Goal: Task Accomplishment & Management: Use online tool/utility

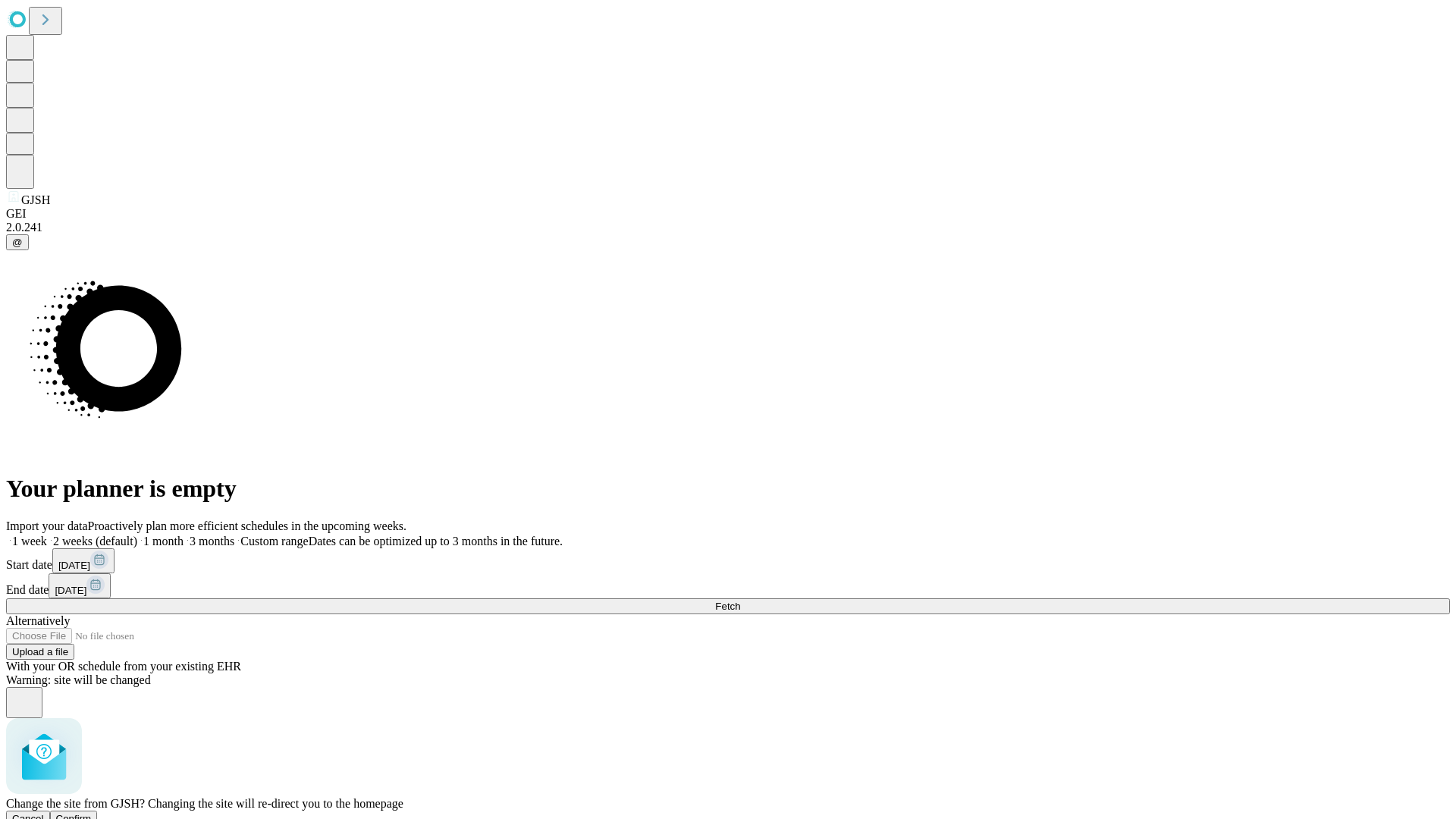
click at [92, 813] on span "Confirm" at bounding box center [73, 818] width 36 height 11
click at [137, 534] on label "2 weeks (default)" at bounding box center [92, 540] width 90 height 13
click at [740, 601] on span "Fetch" at bounding box center [728, 606] width 25 height 11
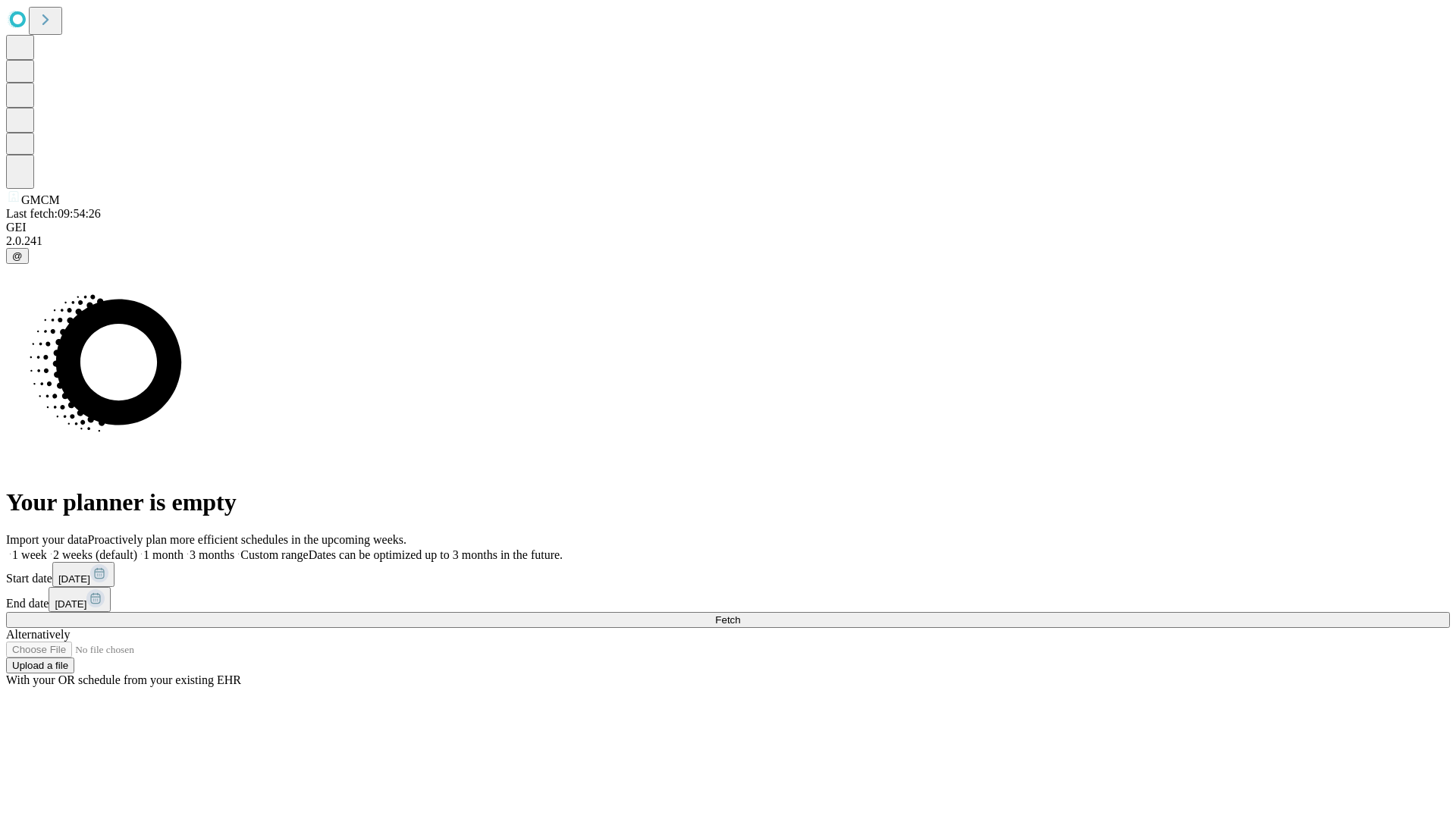
click at [137, 548] on label "2 weeks (default)" at bounding box center [92, 554] width 90 height 13
click at [740, 614] on span "Fetch" at bounding box center [728, 619] width 25 height 11
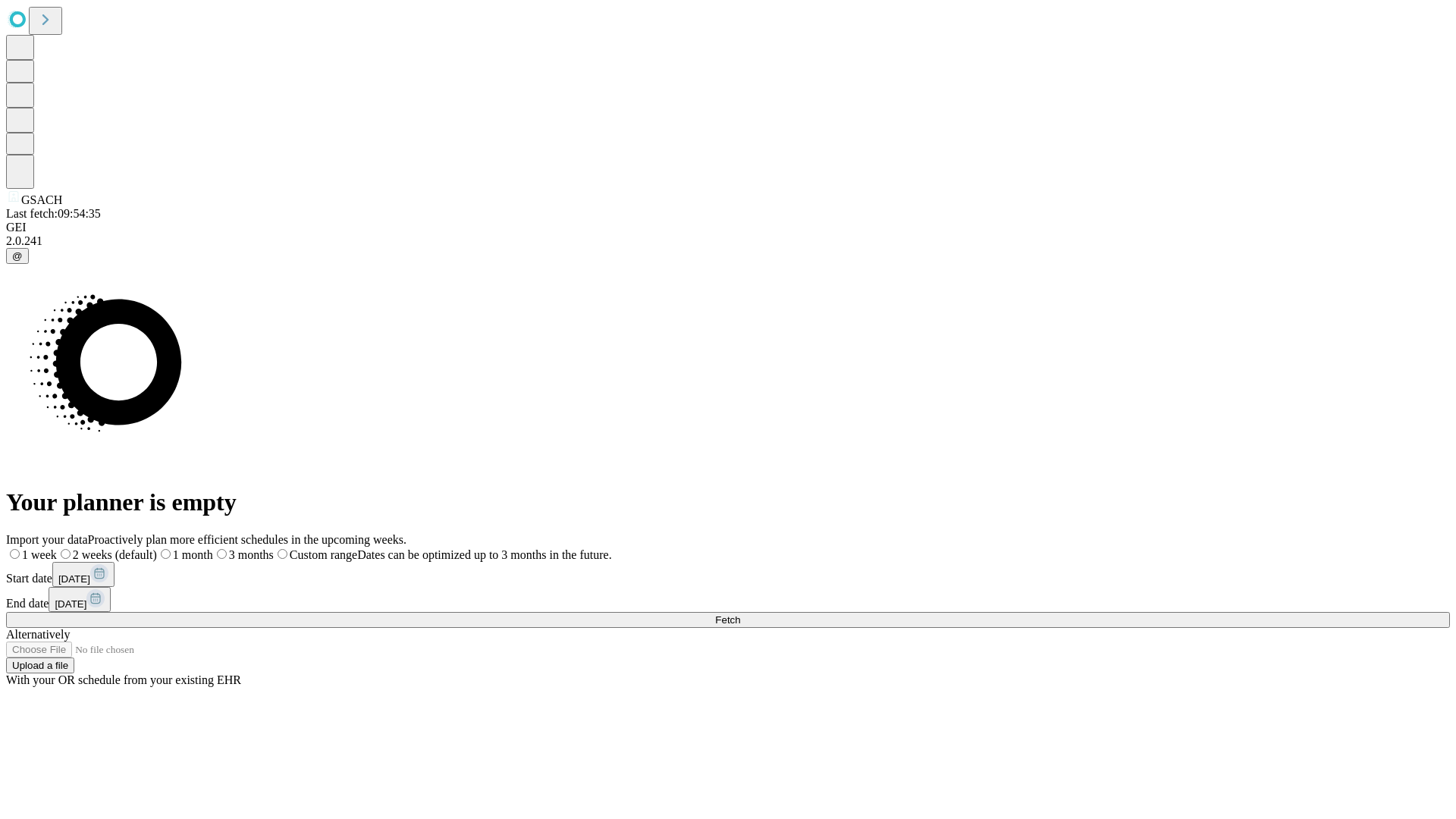
click at [157, 548] on label "2 weeks (default)" at bounding box center [107, 554] width 100 height 13
click at [740, 614] on span "Fetch" at bounding box center [728, 619] width 25 height 11
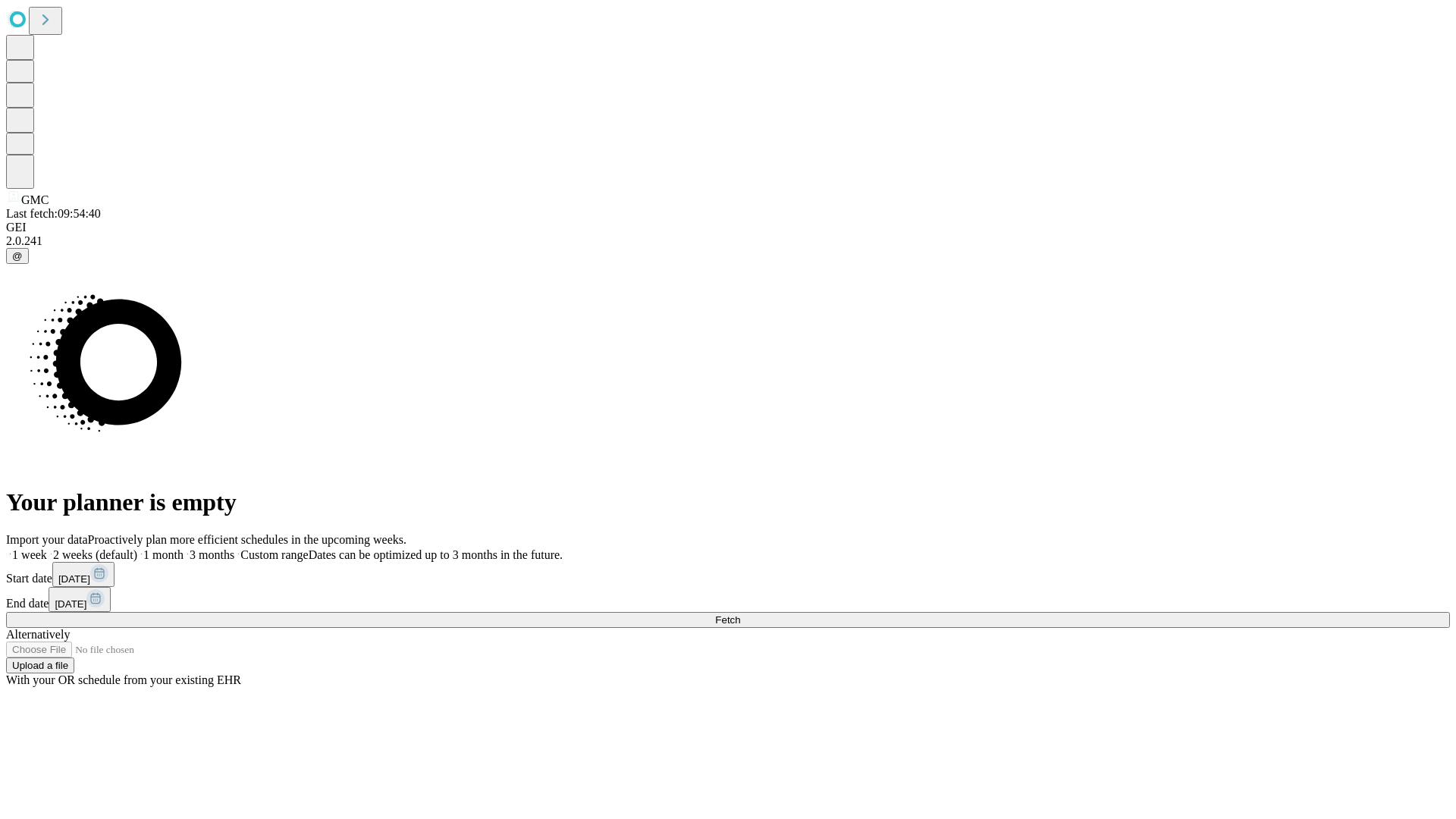
click at [740, 614] on span "Fetch" at bounding box center [728, 619] width 25 height 11
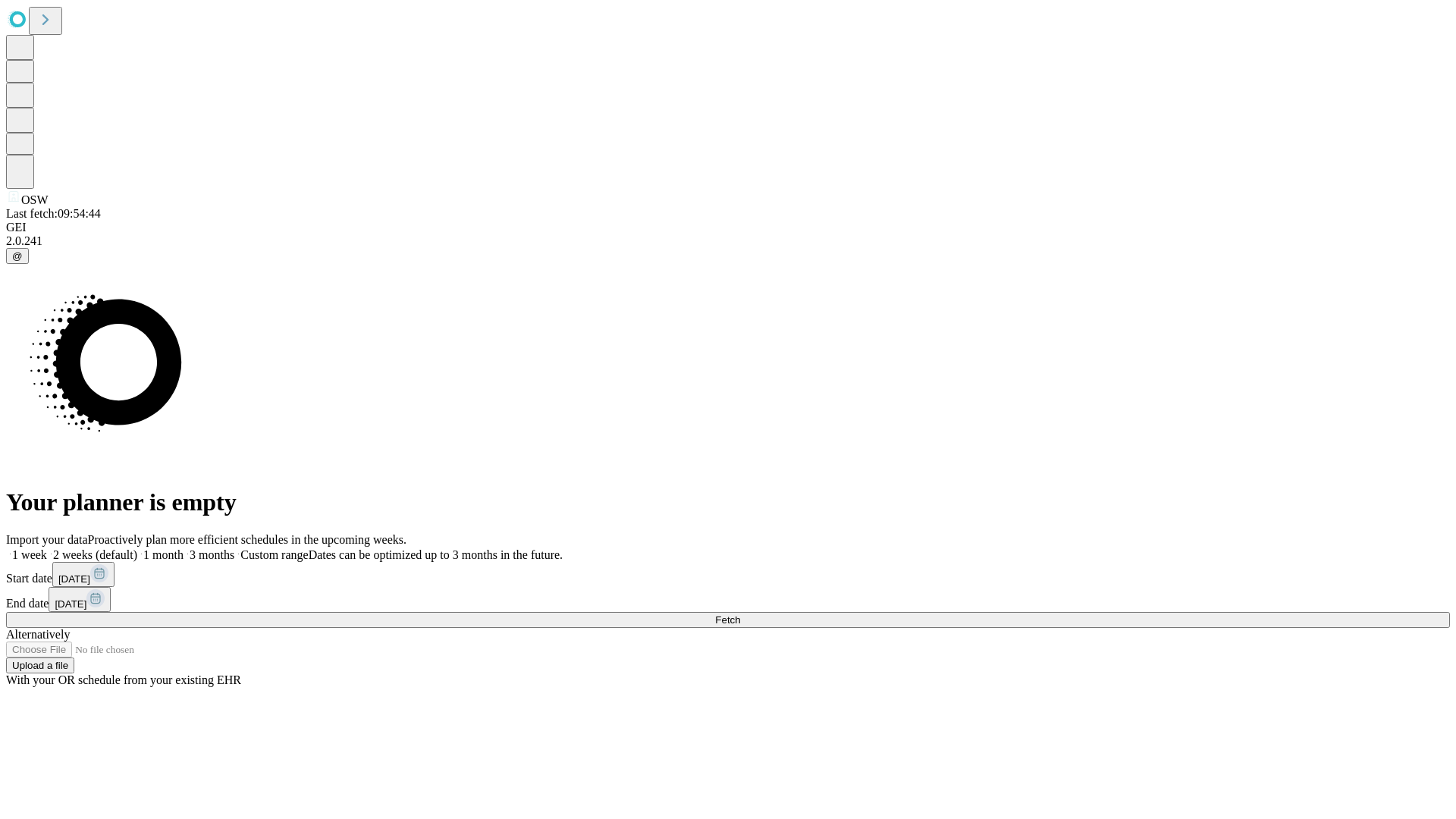
click at [137, 548] on label "2 weeks (default)" at bounding box center [92, 554] width 90 height 13
click at [740, 614] on span "Fetch" at bounding box center [728, 619] width 25 height 11
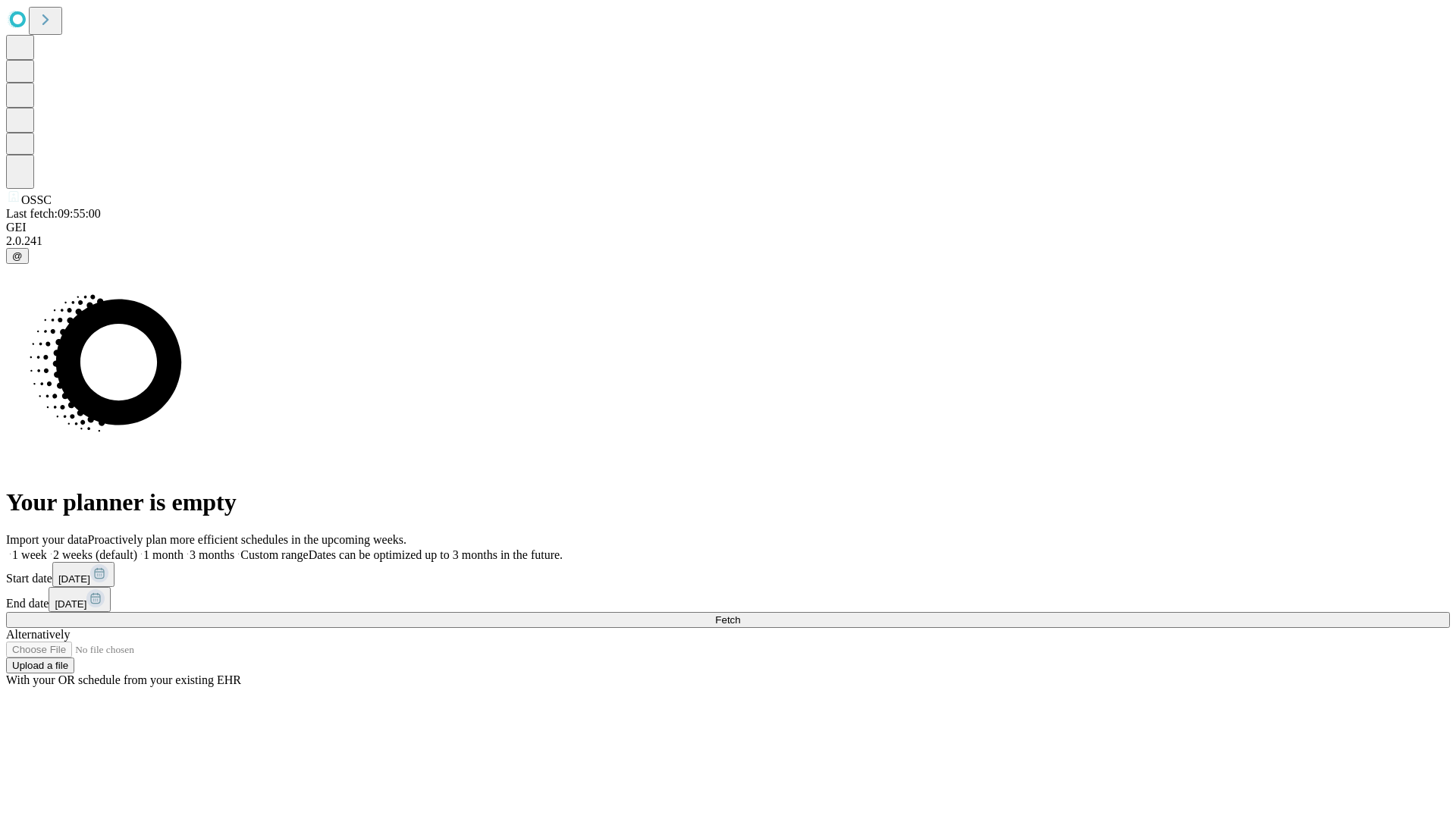
click at [137, 548] on label "2 weeks (default)" at bounding box center [92, 554] width 90 height 13
click at [740, 614] on span "Fetch" at bounding box center [728, 619] width 25 height 11
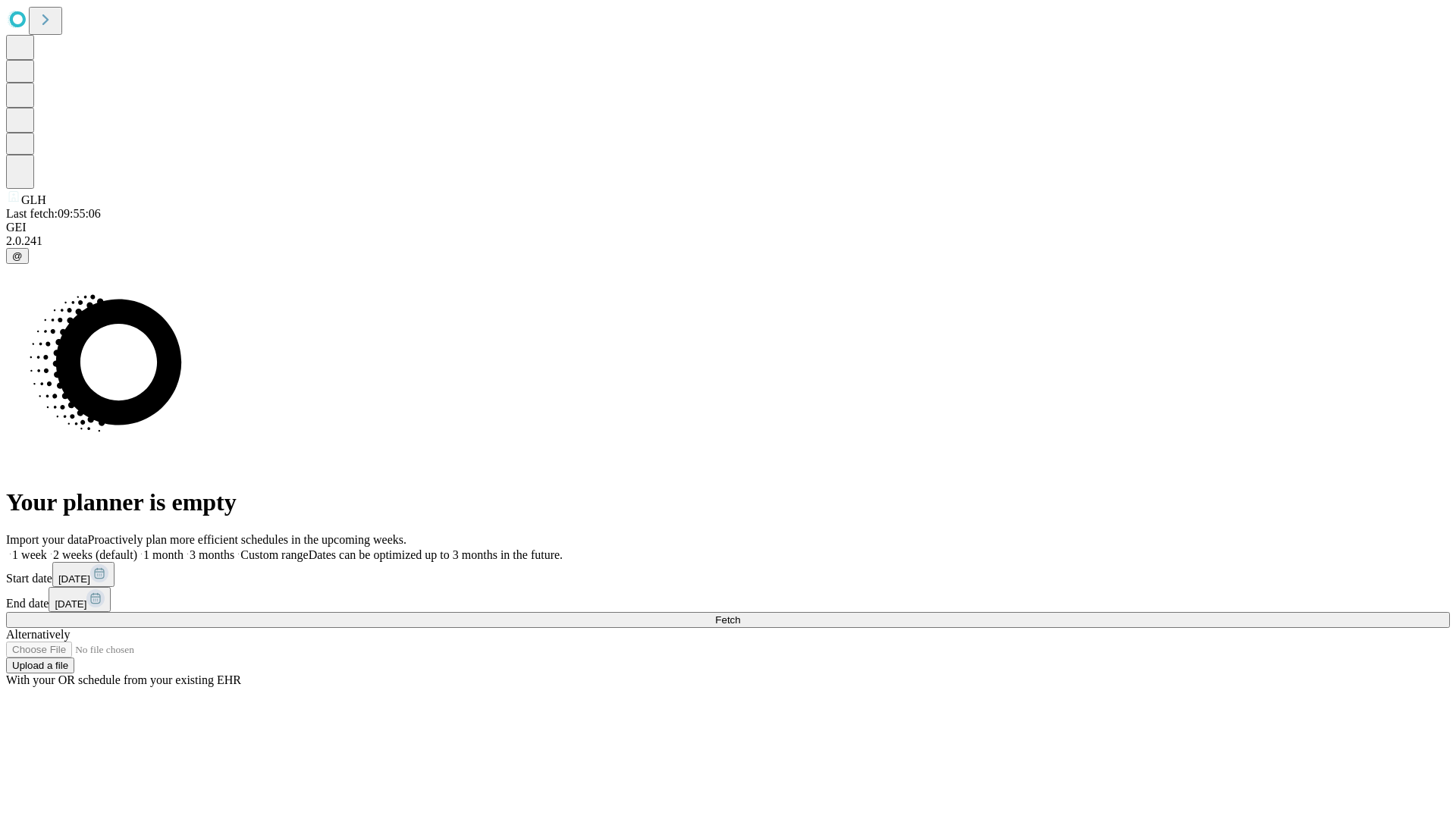
click at [740, 614] on span "Fetch" at bounding box center [728, 619] width 25 height 11
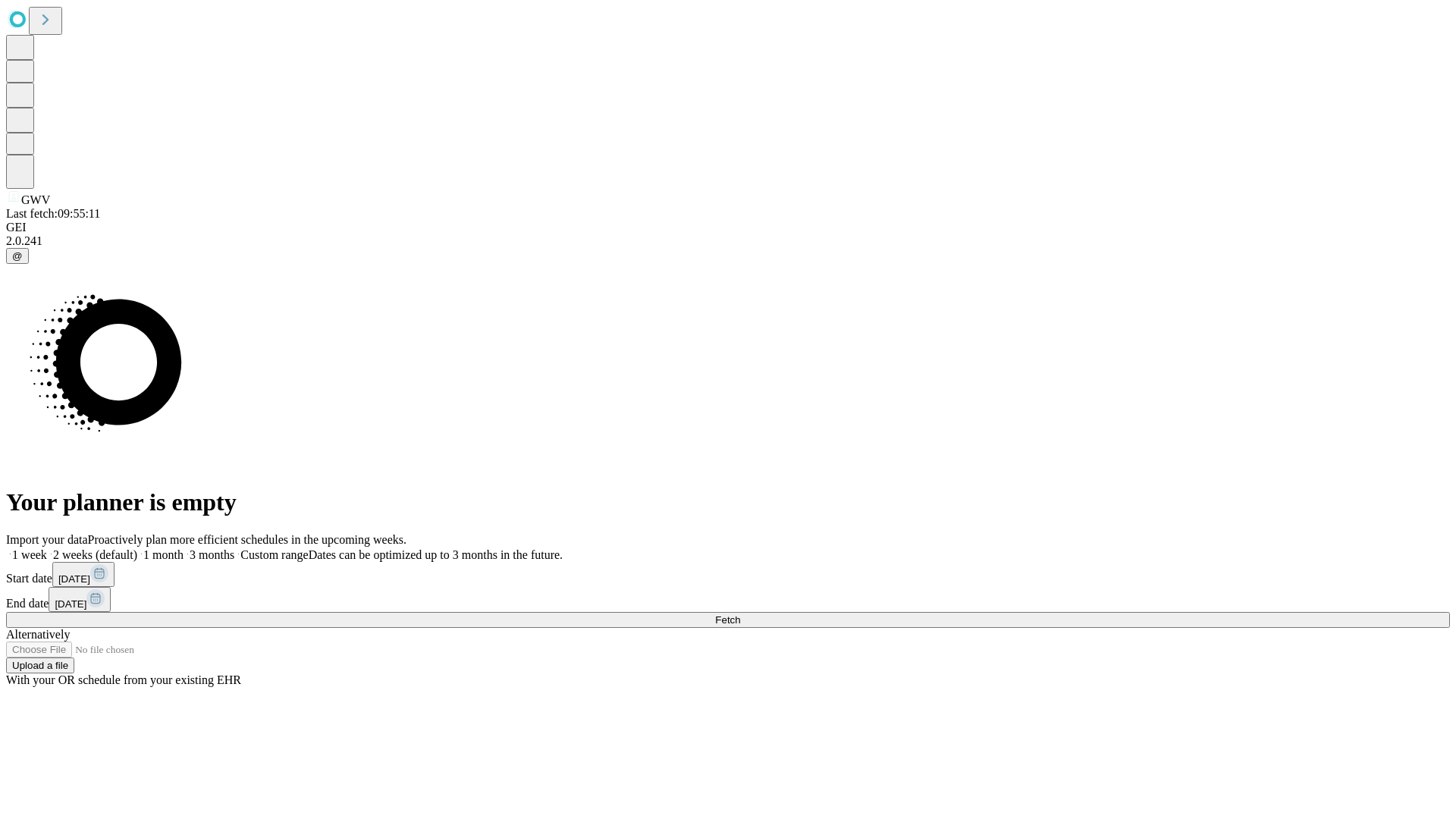
click at [137, 548] on label "2 weeks (default)" at bounding box center [92, 554] width 90 height 13
click at [740, 614] on span "Fetch" at bounding box center [728, 619] width 25 height 11
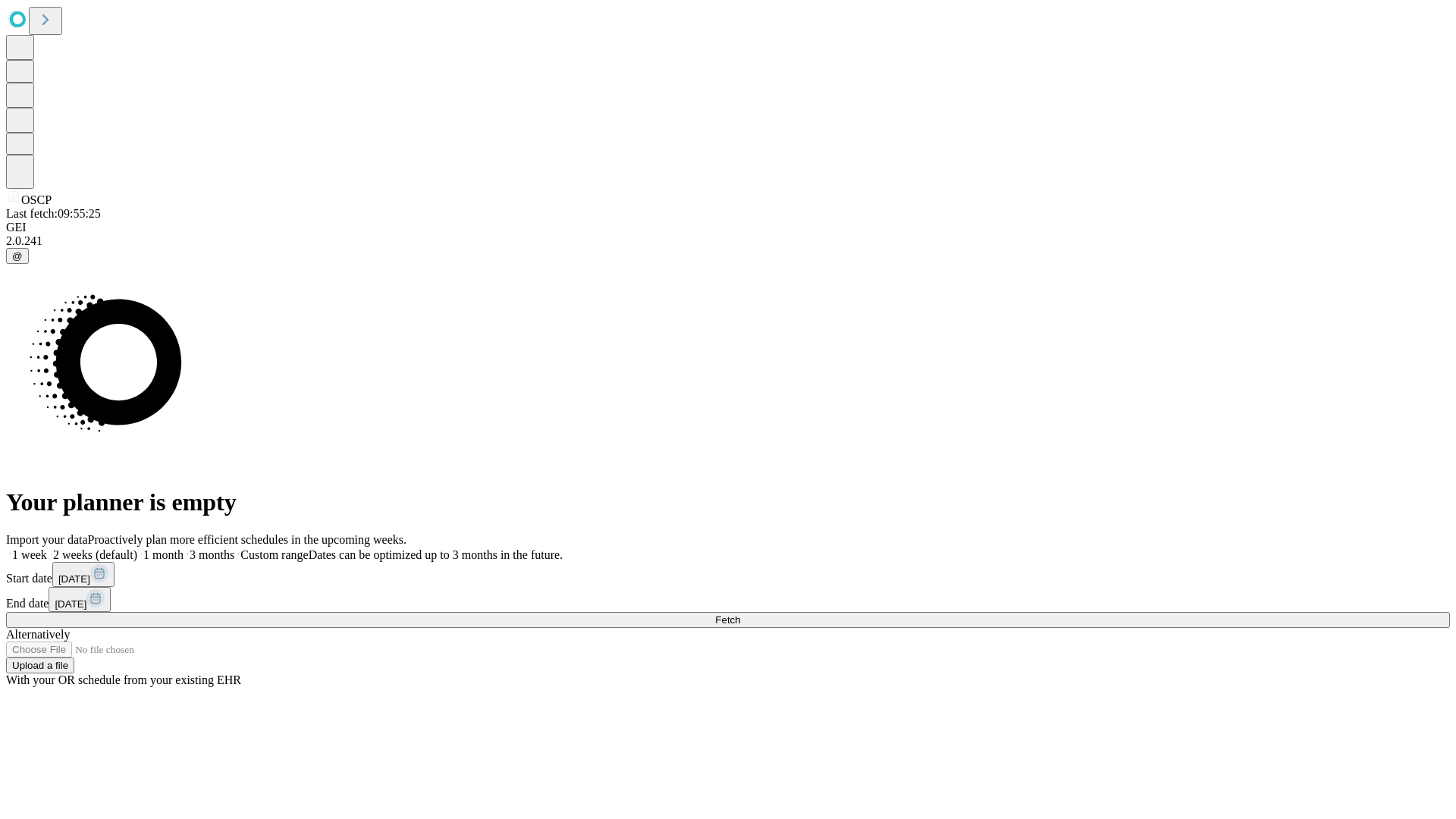
click at [137, 548] on label "2 weeks (default)" at bounding box center [92, 554] width 90 height 13
click at [740, 614] on span "Fetch" at bounding box center [728, 619] width 25 height 11
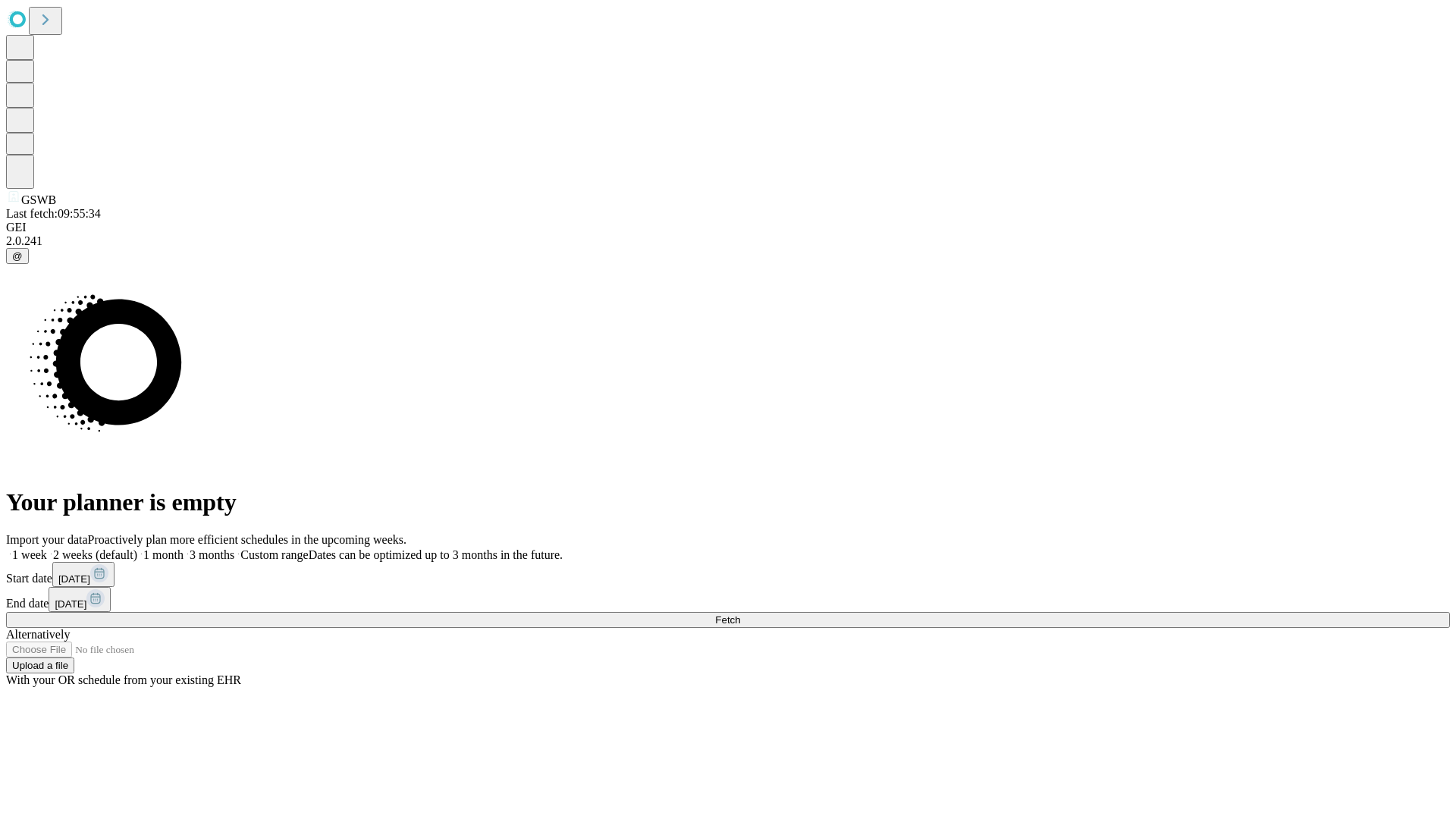
click at [137, 548] on label "2 weeks (default)" at bounding box center [92, 554] width 90 height 13
click at [740, 614] on span "Fetch" at bounding box center [728, 619] width 25 height 11
